Goal: Task Accomplishment & Management: Use online tool/utility

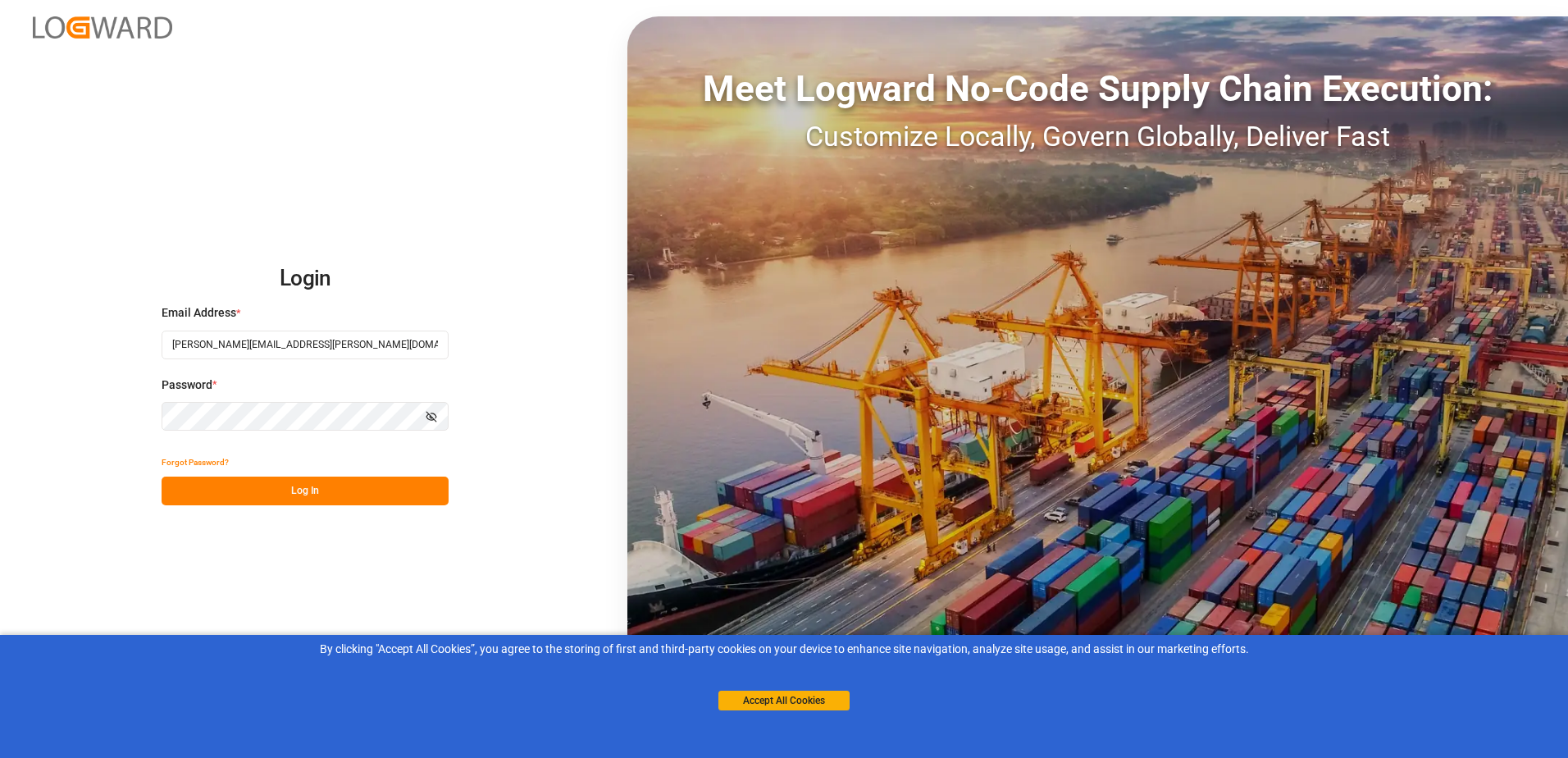
click at [807, 702] on button "Accept All Cookies" at bounding box center [784, 701] width 131 height 20
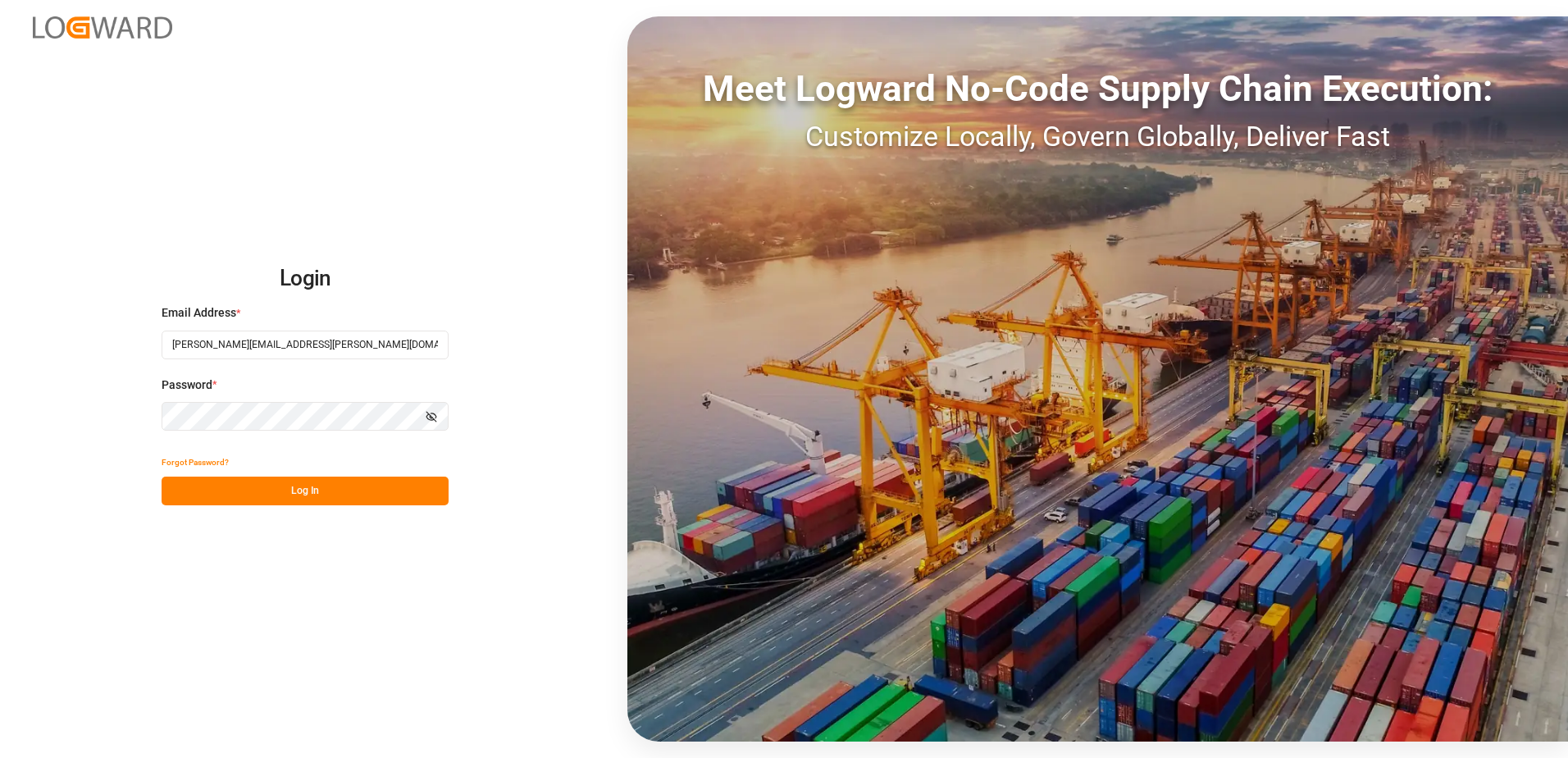
click at [320, 496] on button "Log In" at bounding box center [305, 490] width 287 height 29
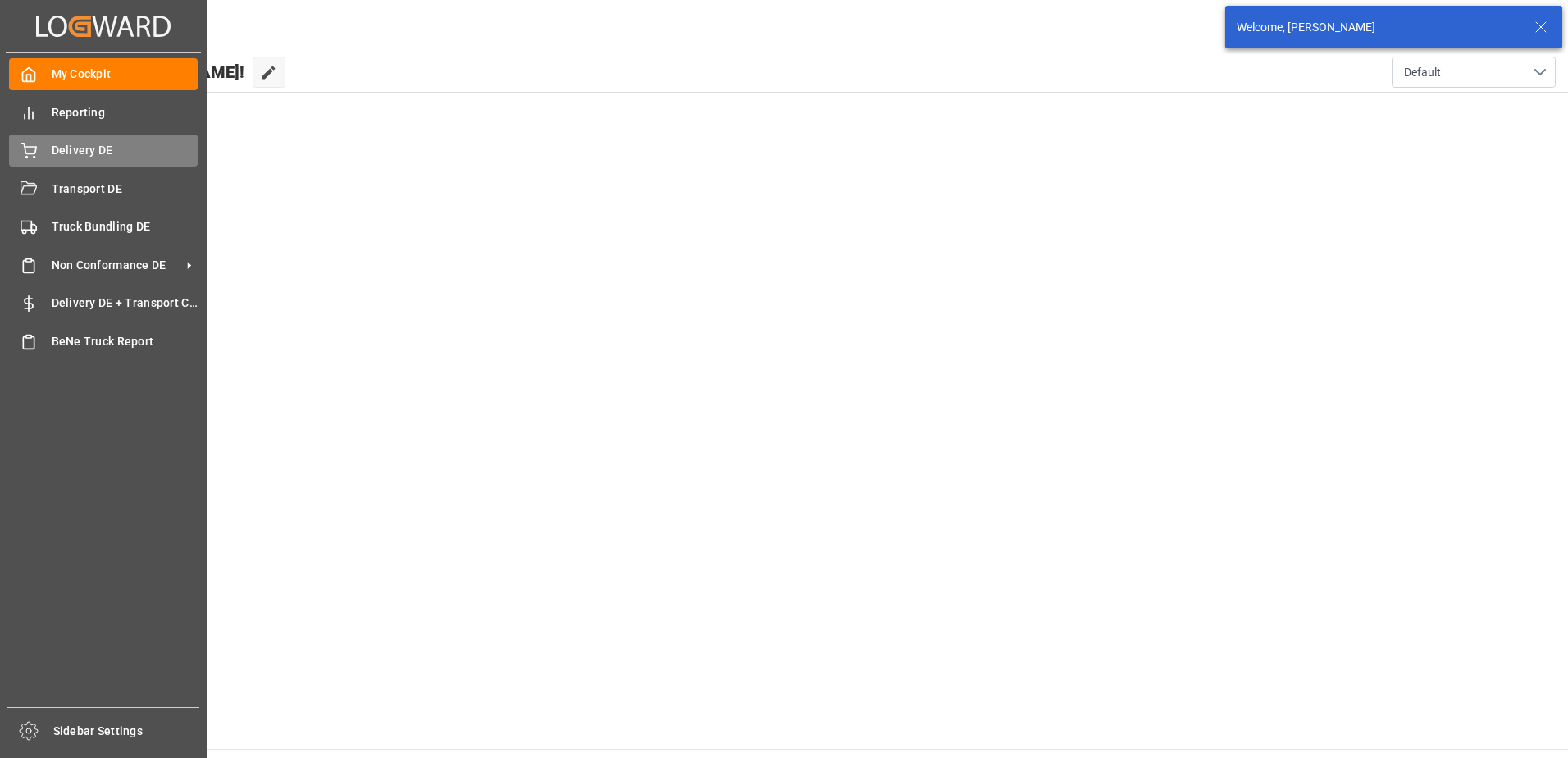
click at [16, 144] on div at bounding box center [23, 150] width 28 height 17
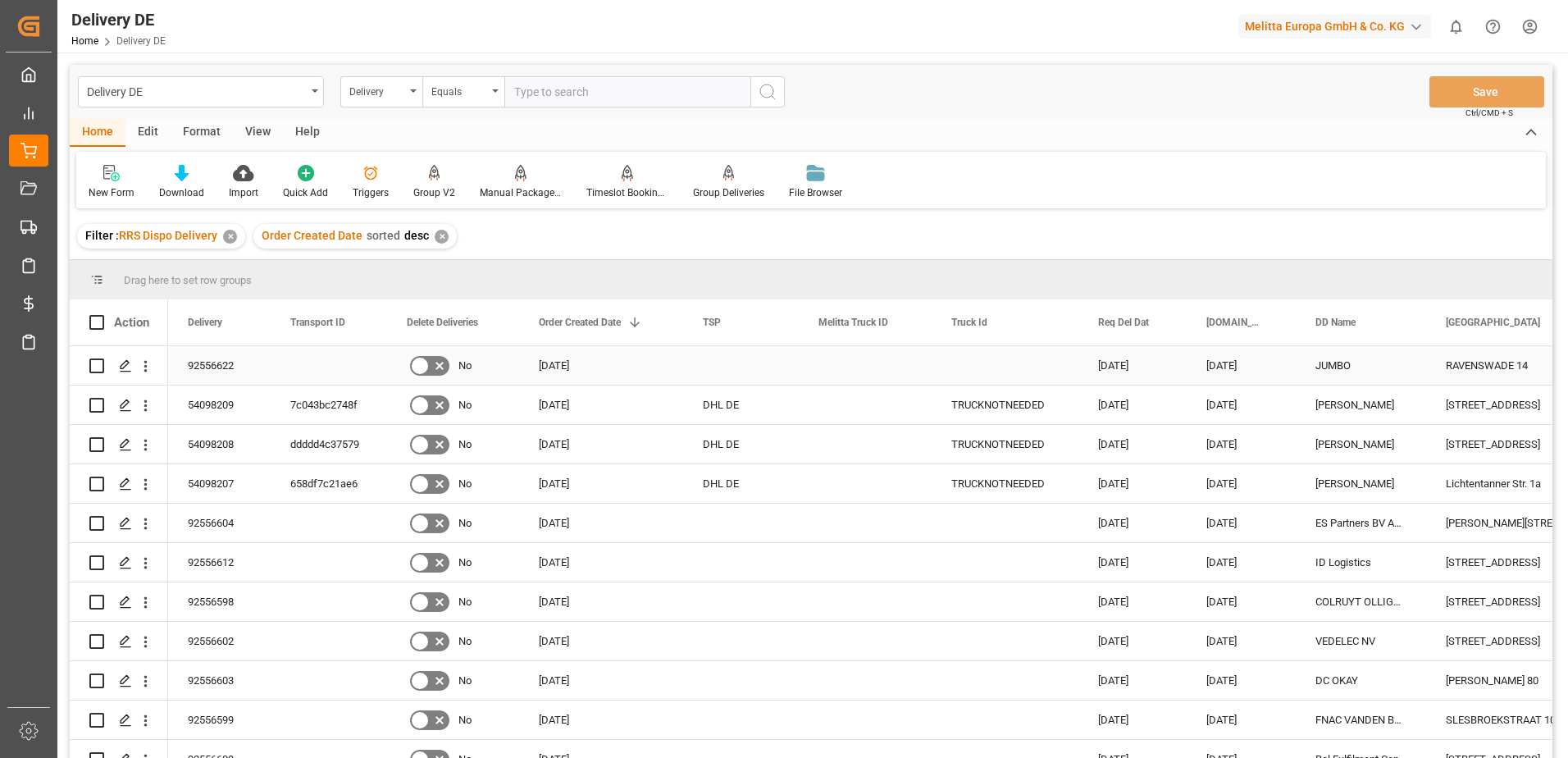
click at [95, 364] on input "Press Space to toggle row selection (unchecked)" at bounding box center [97, 365] width 15 height 15
checkbox input "true"
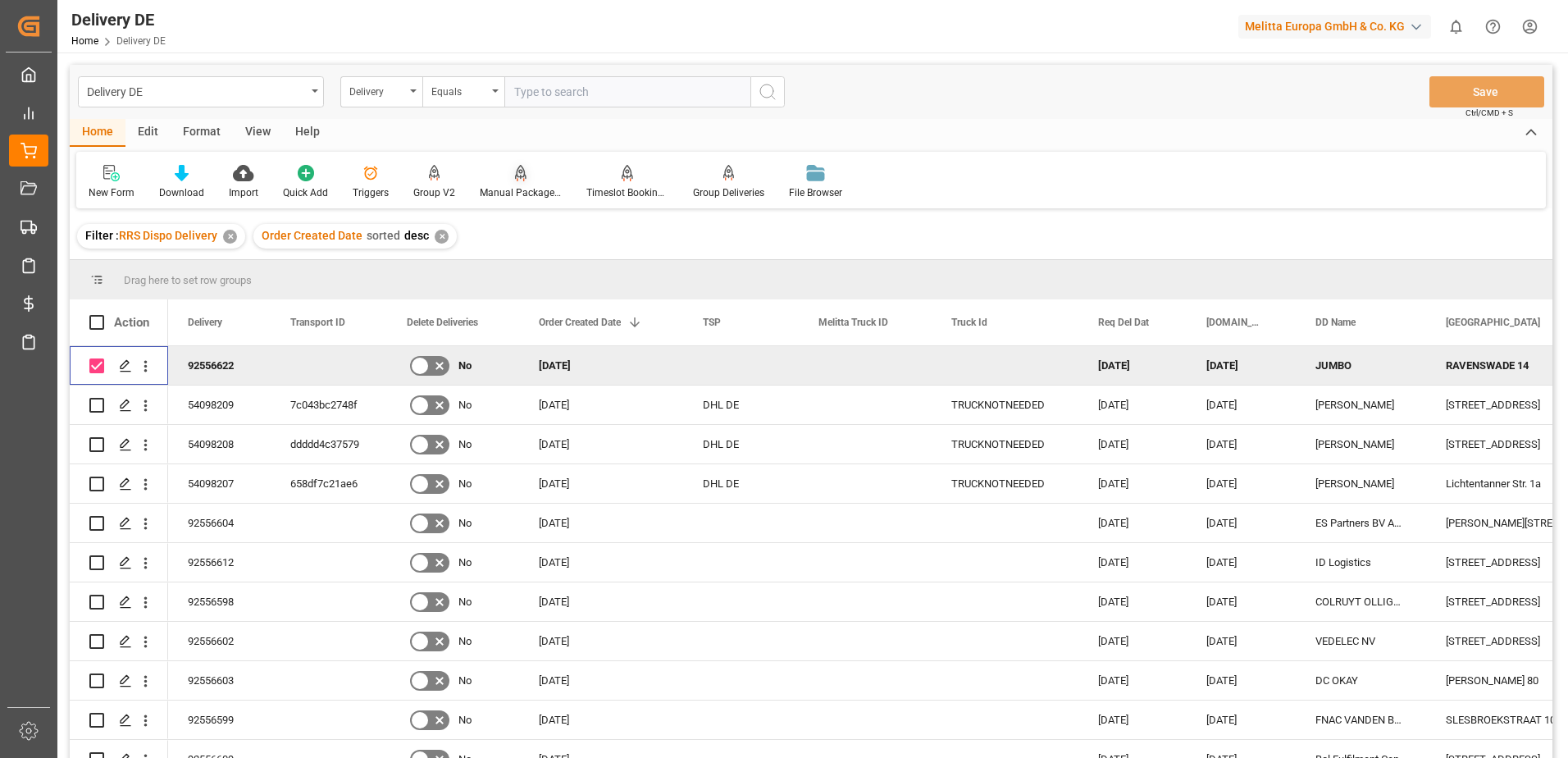
click at [528, 194] on div "Manual Package TypeDetermination" at bounding box center [520, 193] width 82 height 15
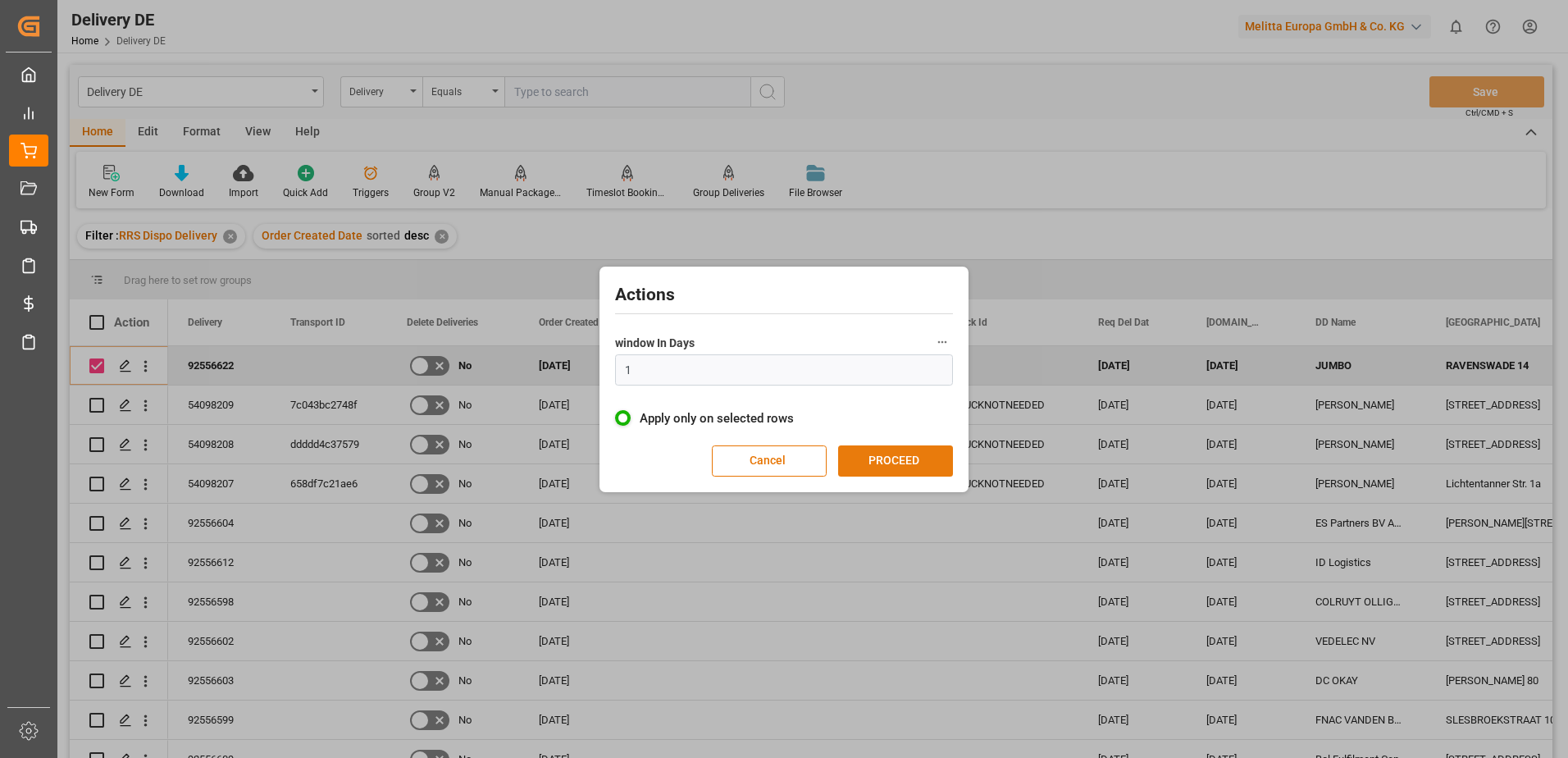
click at [852, 454] on button "PROCEED" at bounding box center [896, 461] width 115 height 31
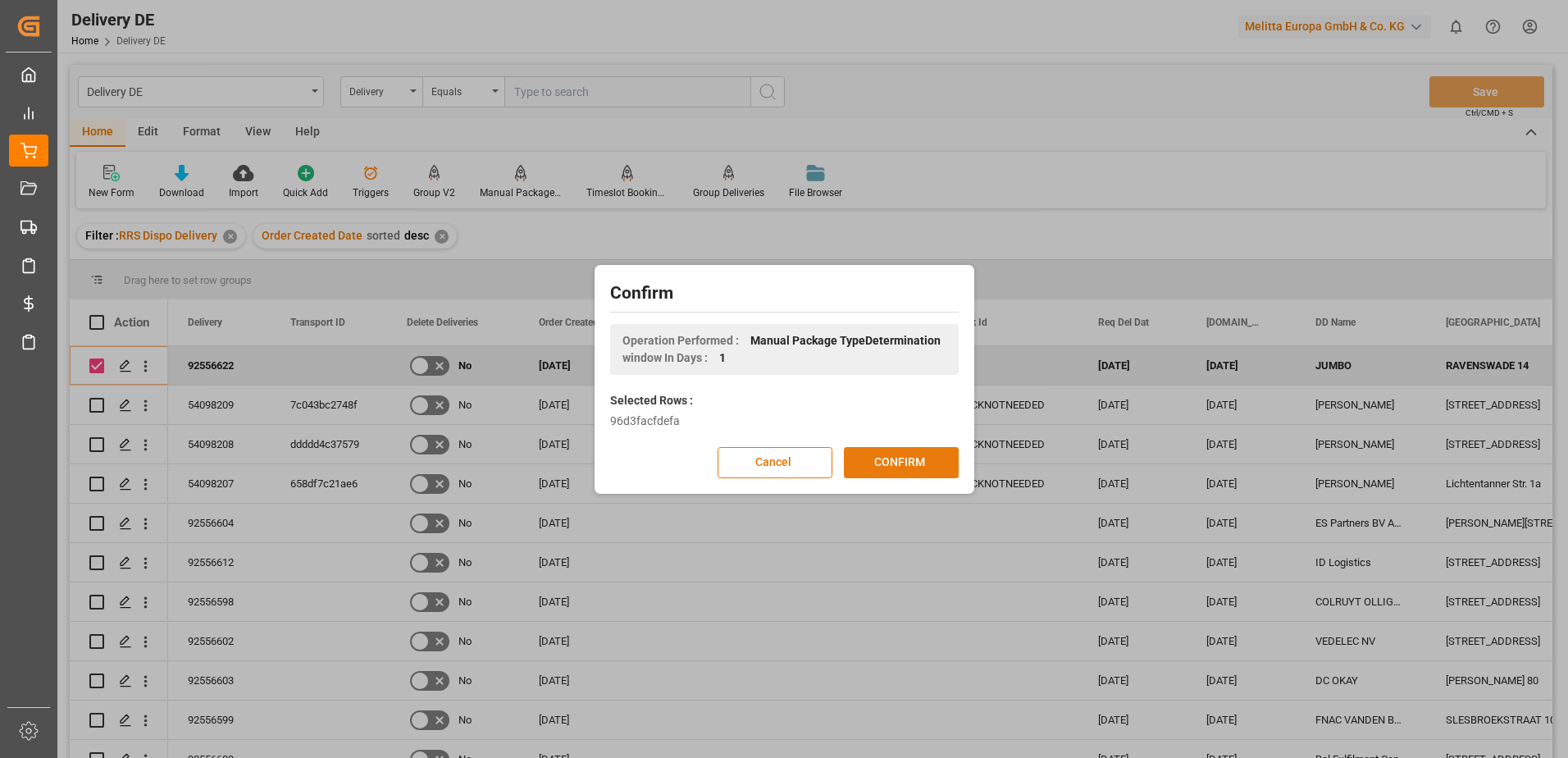
click at [874, 462] on button "CONFIRM" at bounding box center [901, 462] width 115 height 31
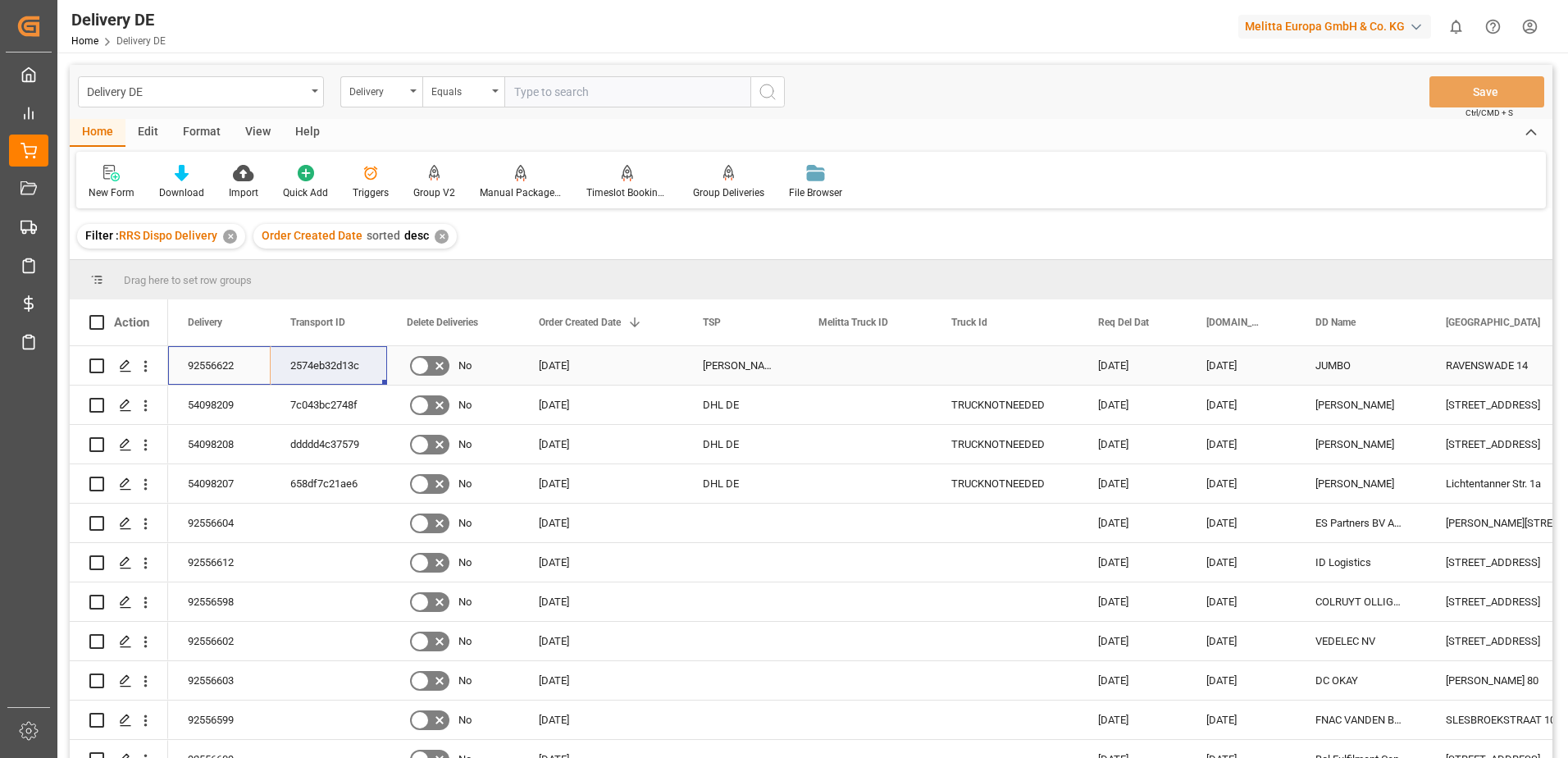
drag, startPoint x: 209, startPoint y: 354, endPoint x: 323, endPoint y: 361, distance: 114.2
click at [1531, 21] on html "Created by potrace 1.15, written by Peter Selinger 2001-2017 Created by potrace…" at bounding box center [784, 379] width 1568 height 758
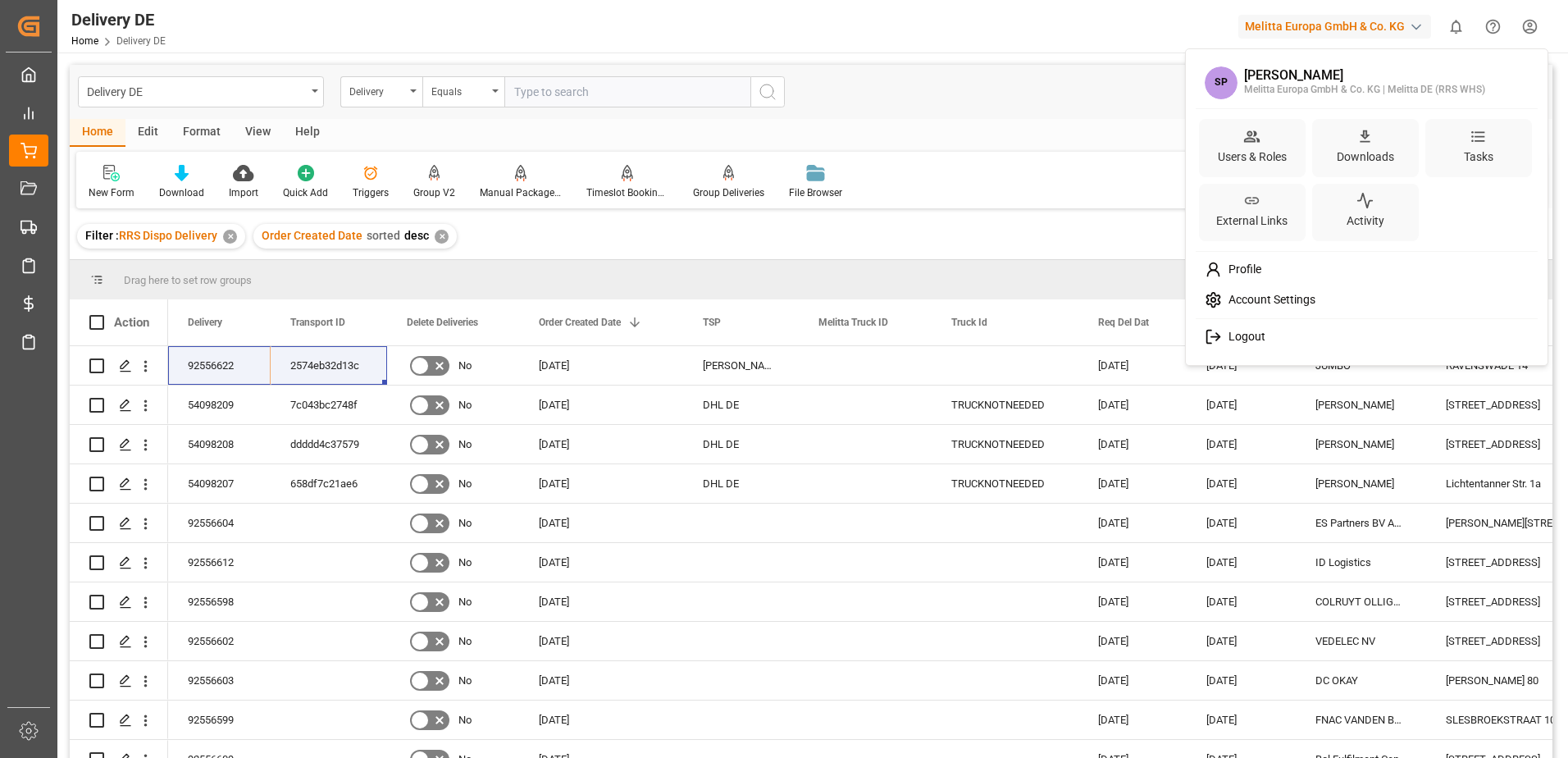
click at [1252, 333] on span "Logout" at bounding box center [1243, 337] width 44 height 15
